Goal: Task Accomplishment & Management: Manage account settings

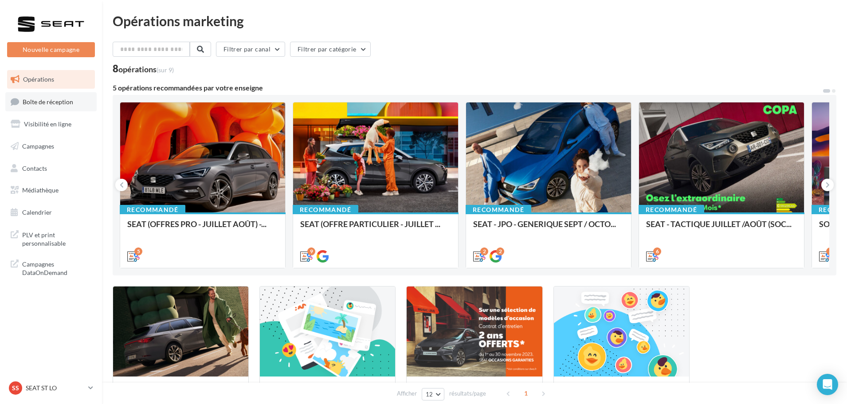
click at [61, 102] on span "Boîte de réception" at bounding box center [48, 102] width 51 height 8
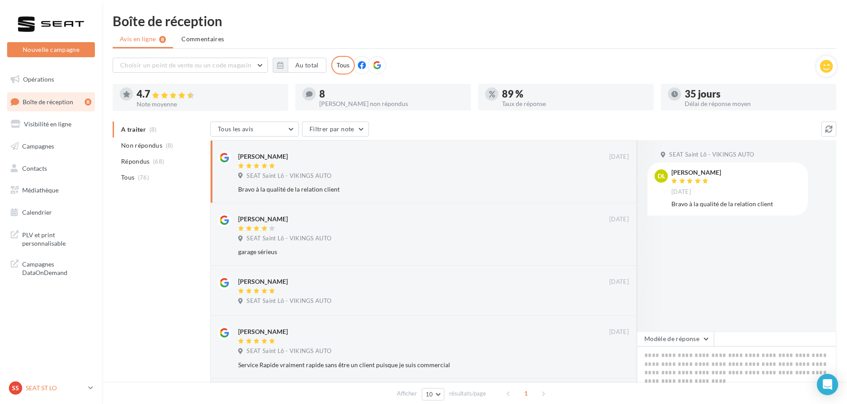
click at [48, 388] on p "SEAT ST LO" at bounding box center [55, 388] width 59 height 9
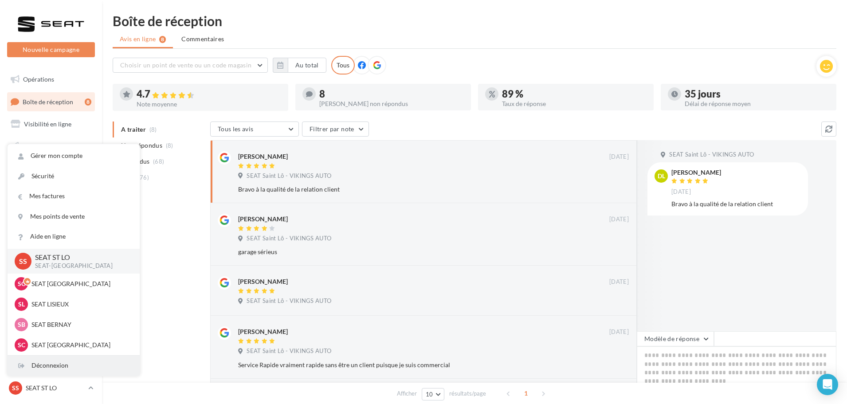
click at [58, 359] on div "Déconnexion" at bounding box center [74, 366] width 132 height 20
